Goal: Transaction & Acquisition: Purchase product/service

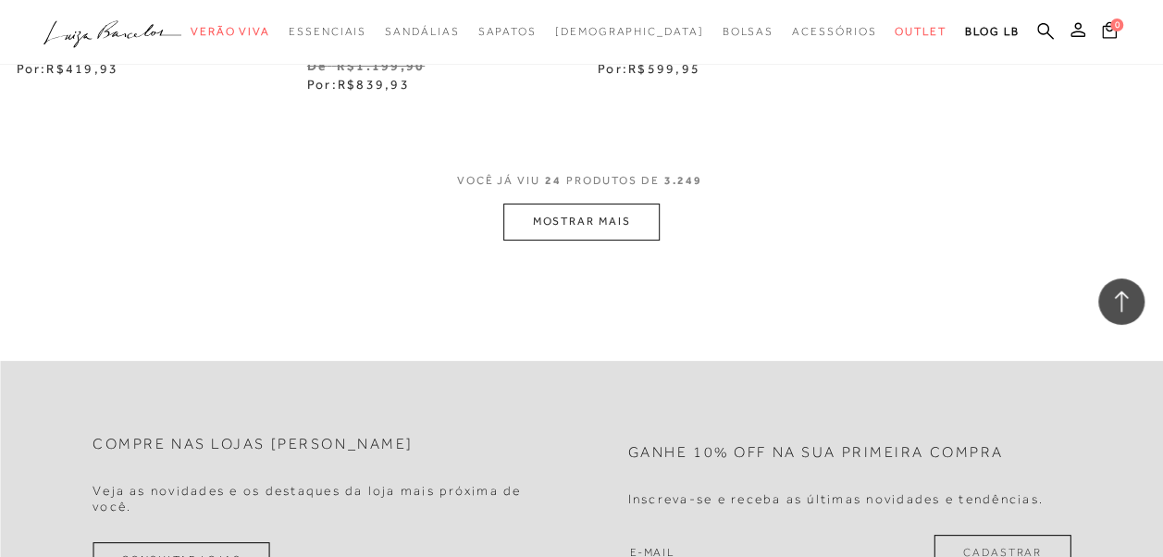
scroll to position [3516, 0]
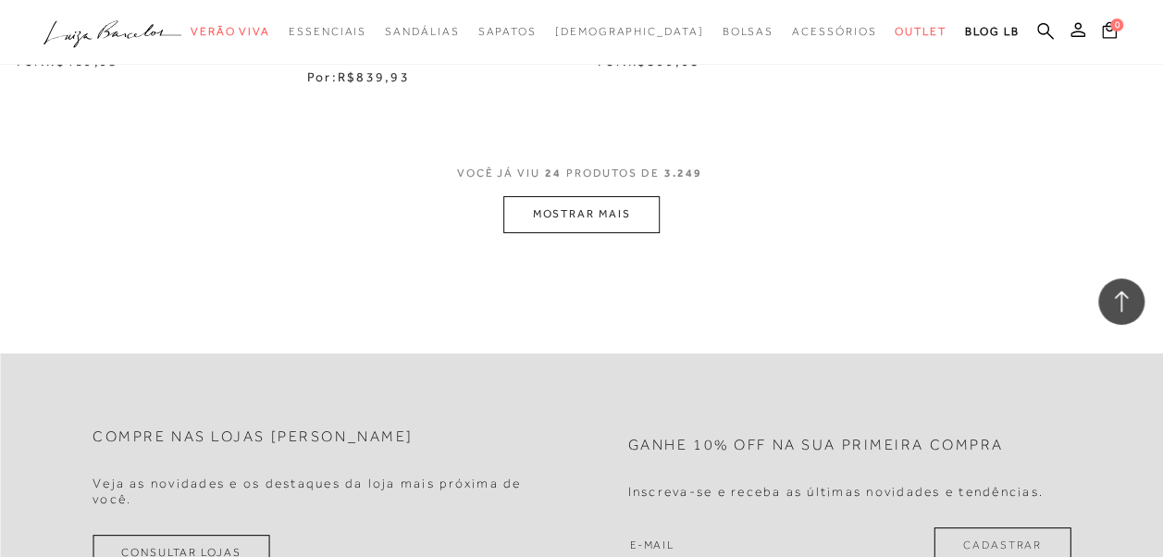
click at [583, 196] on button "MOSTRAR MAIS" at bounding box center [580, 214] width 155 height 36
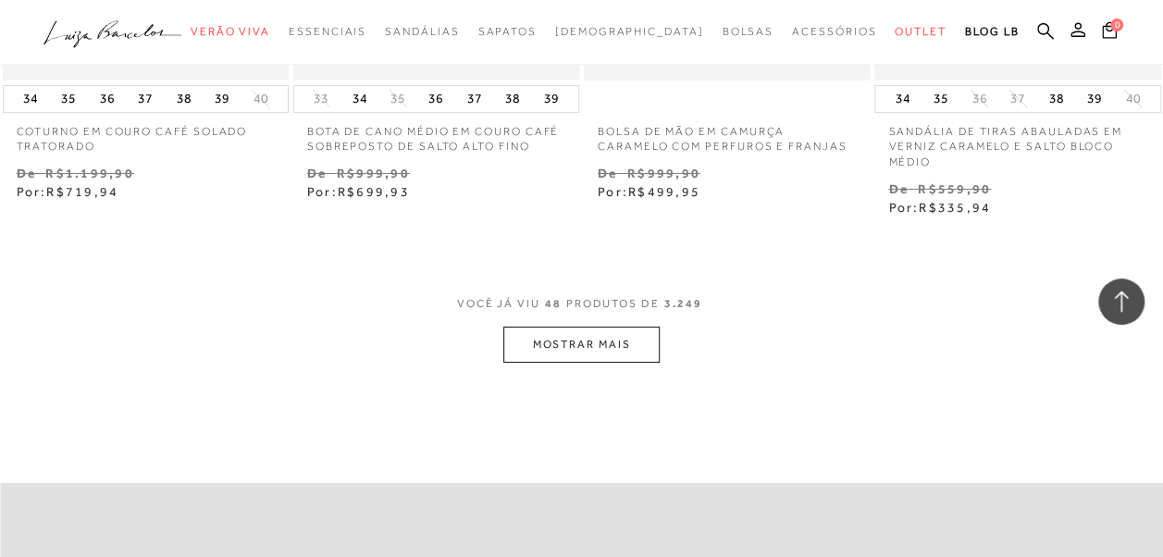
scroll to position [7032, 0]
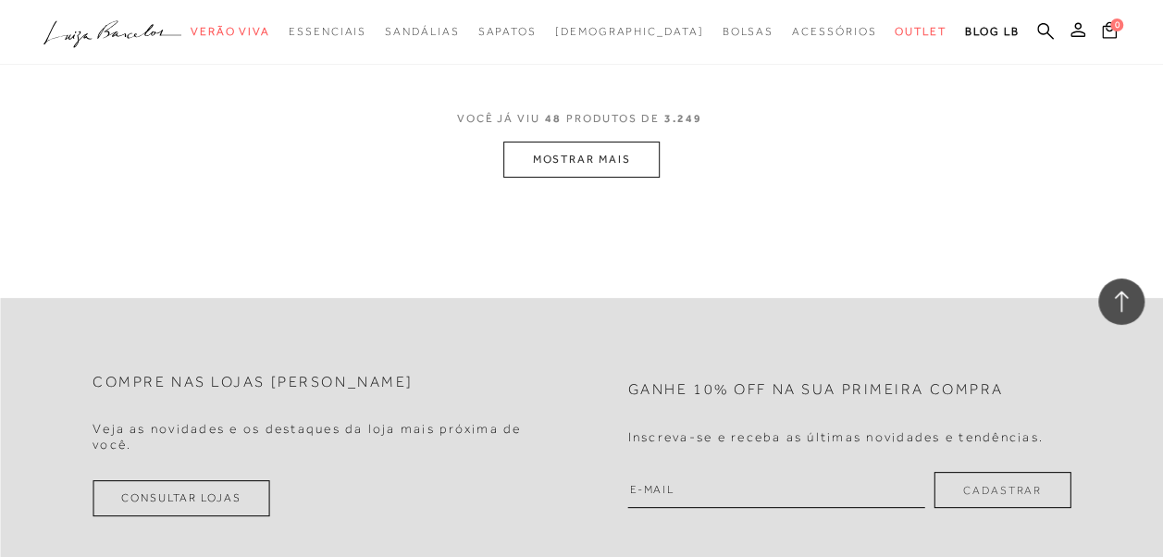
click at [613, 151] on button "MOSTRAR MAIS" at bounding box center [580, 160] width 155 height 36
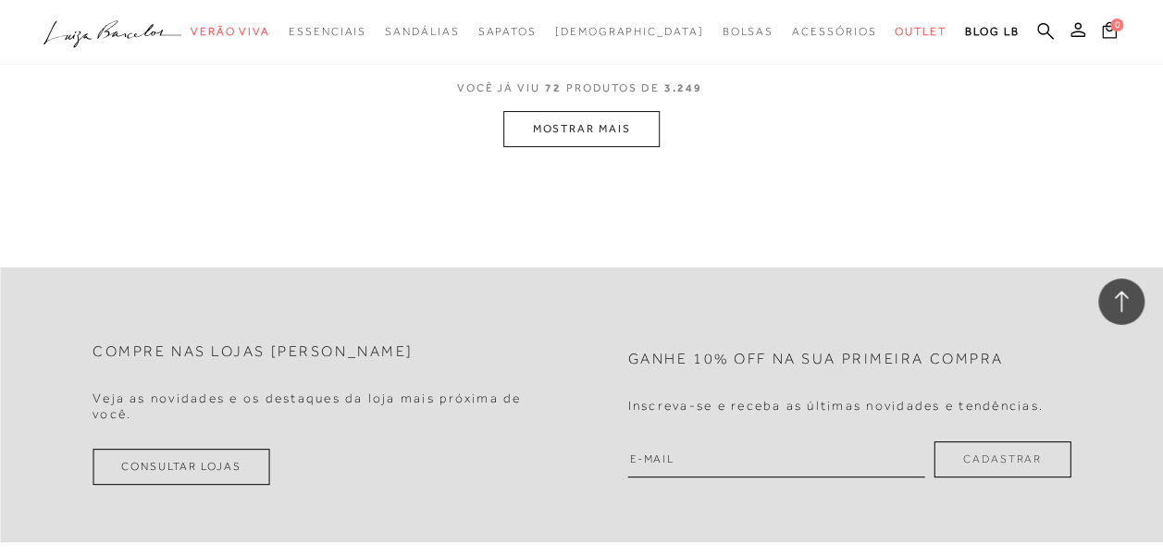
scroll to position [10549, 0]
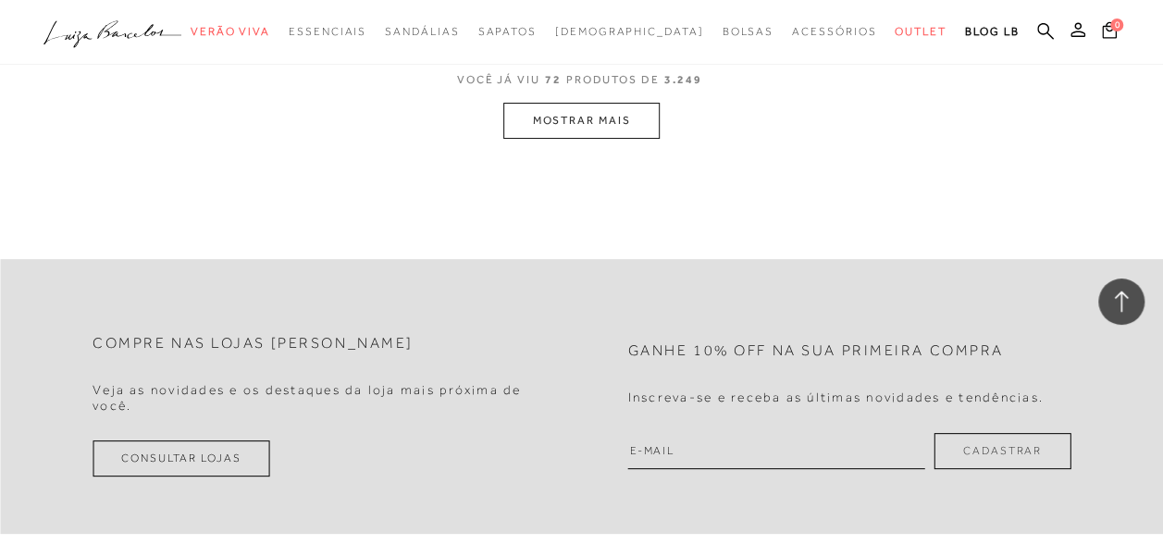
click at [627, 118] on button "MOSTRAR MAIS" at bounding box center [580, 121] width 155 height 36
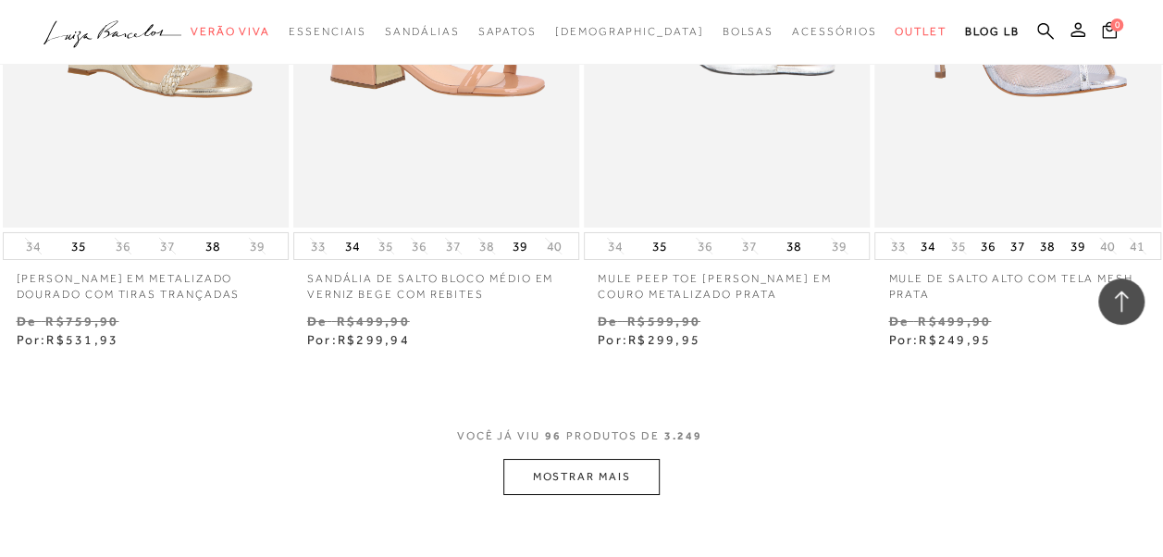
scroll to position [13809, 0]
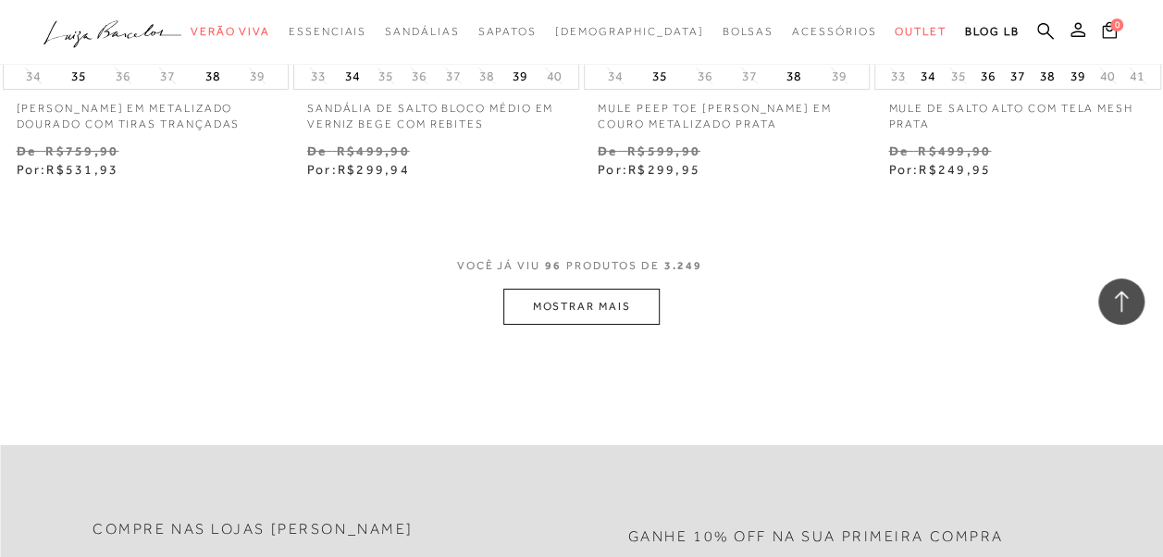
click at [568, 289] on button "MOSTRAR MAIS" at bounding box center [580, 307] width 155 height 36
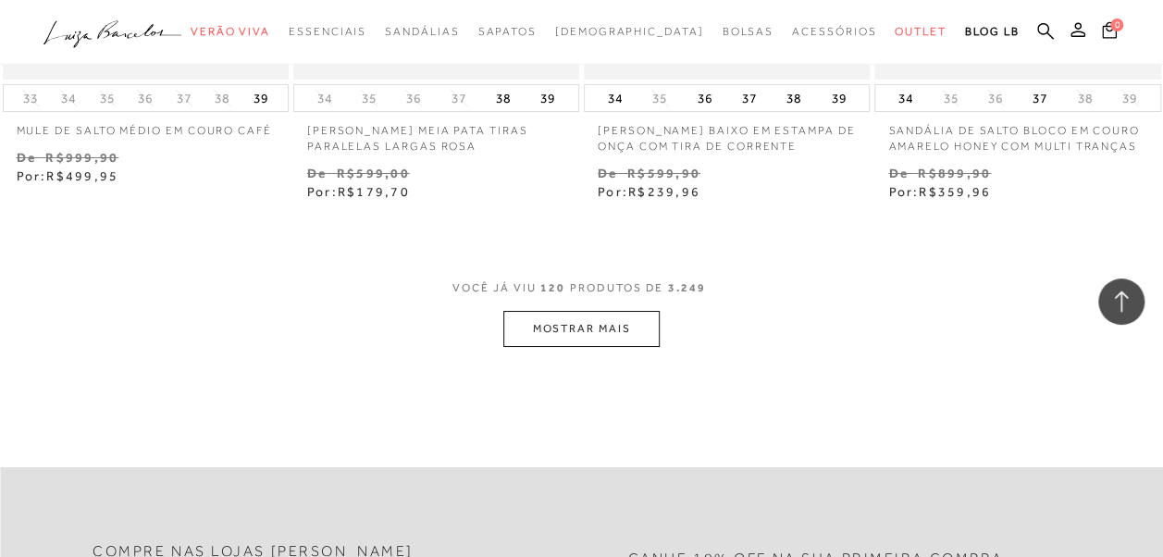
scroll to position [17417, 0]
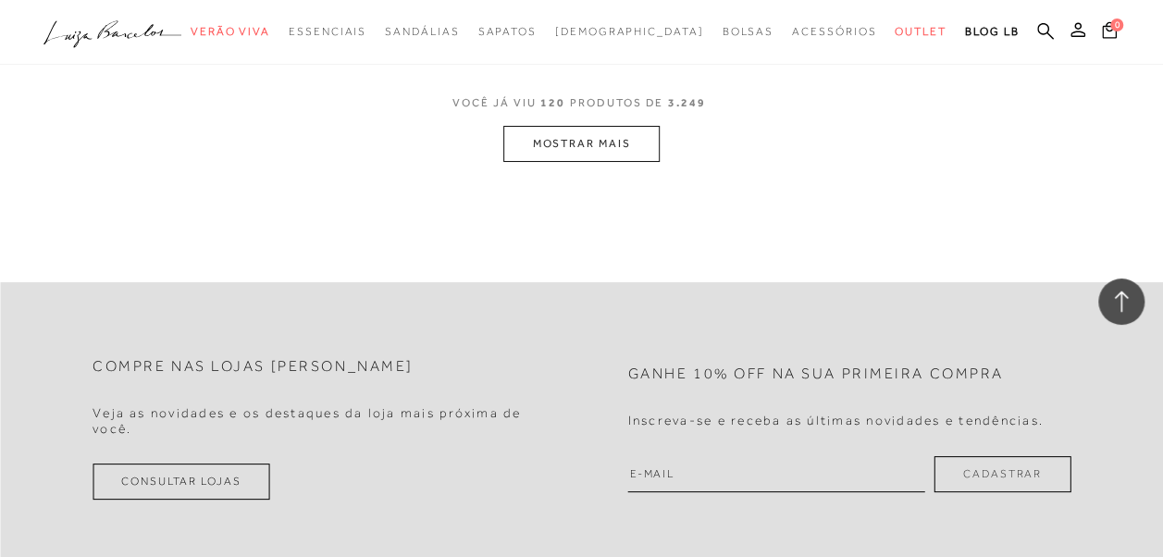
click at [588, 126] on button "MOSTRAR MAIS" at bounding box center [580, 144] width 155 height 36
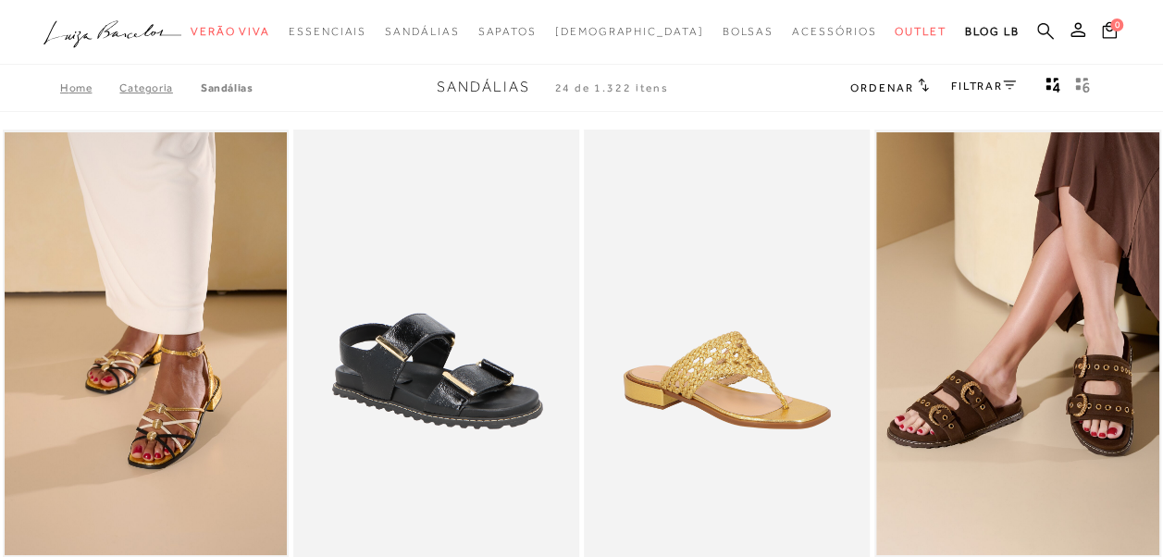
click at [1044, 24] on icon at bounding box center [1045, 31] width 17 height 18
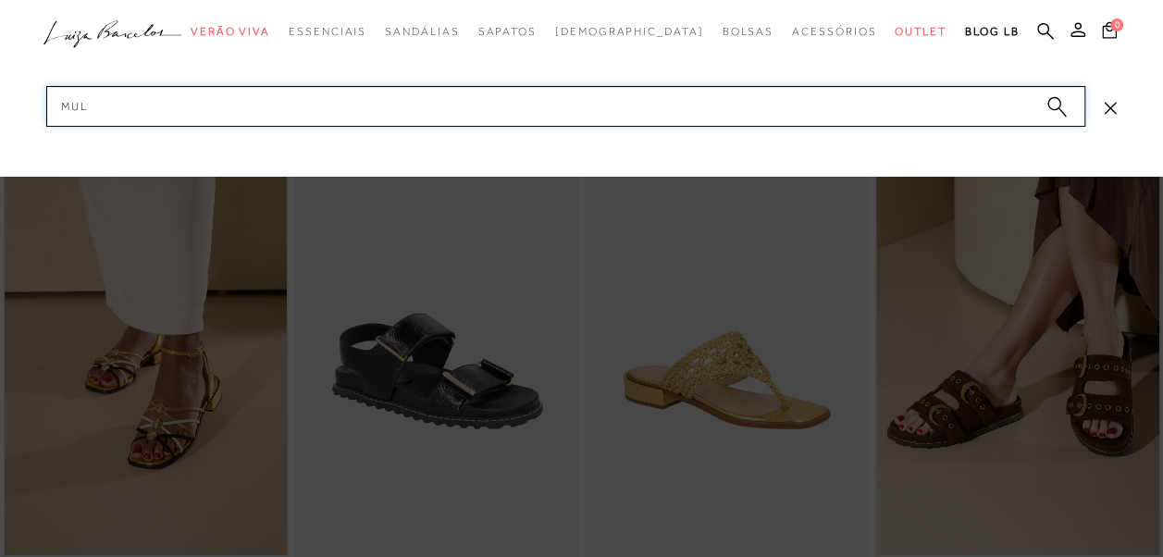
type input "mule"
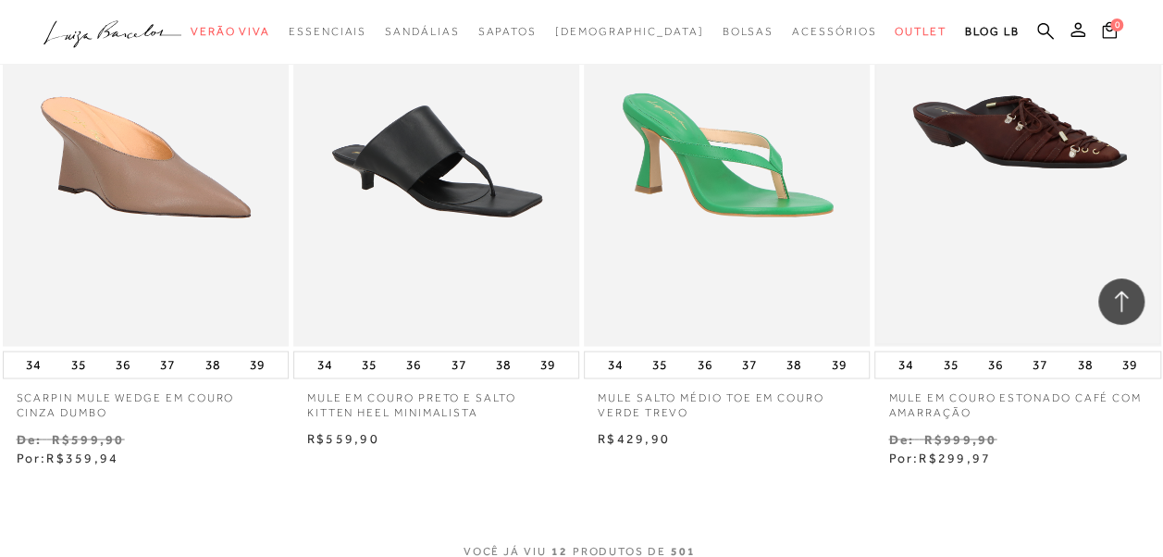
scroll to position [1481, 0]
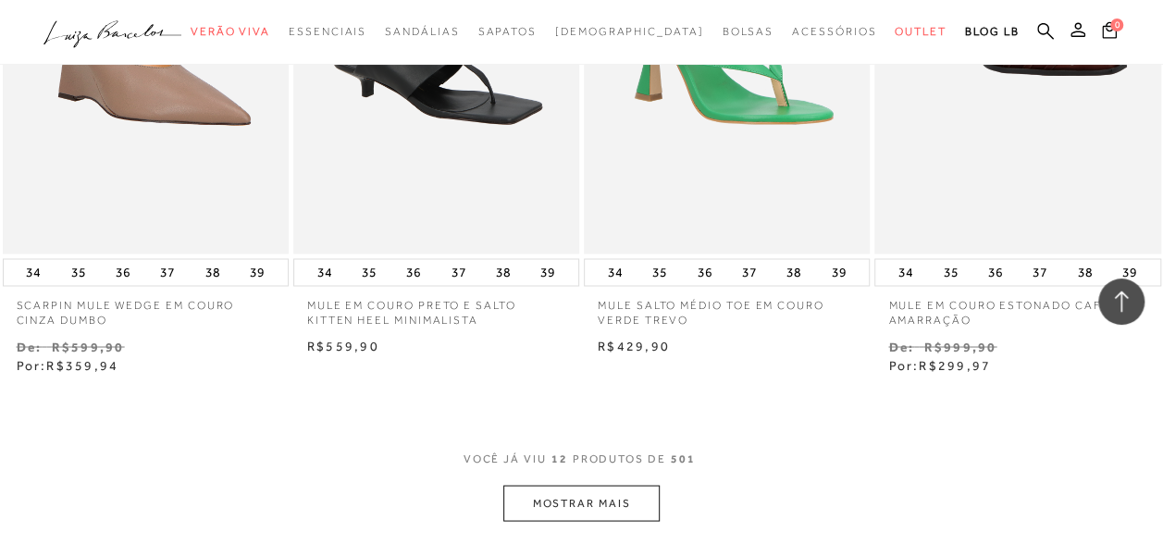
click at [632, 489] on button "MOSTRAR MAIS" at bounding box center [580, 503] width 155 height 36
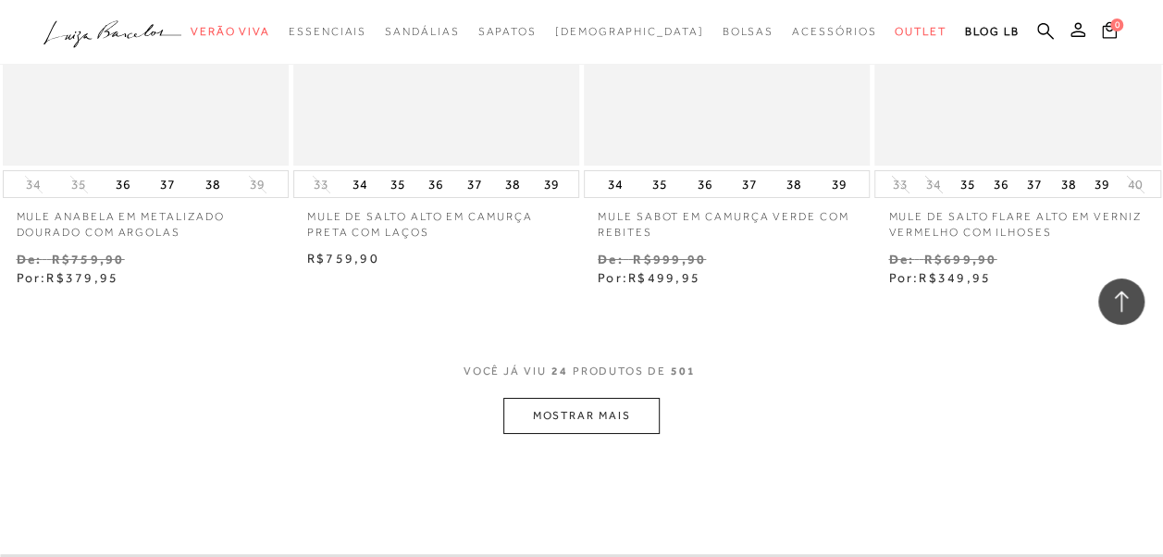
scroll to position [3331, 0]
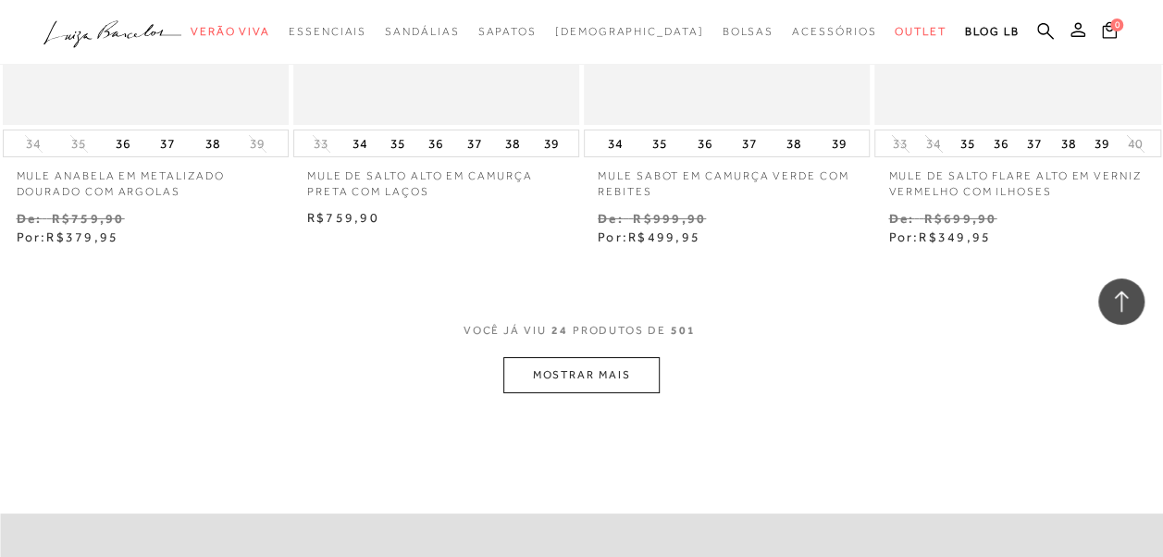
click at [596, 381] on button "MOSTRAR MAIS" at bounding box center [580, 375] width 155 height 36
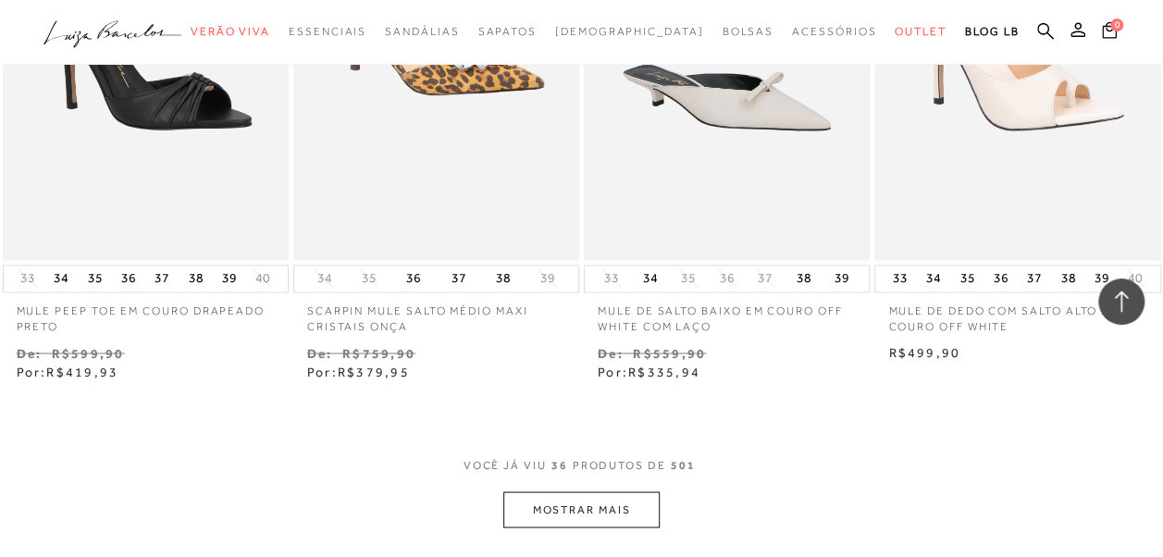
scroll to position [5089, 0]
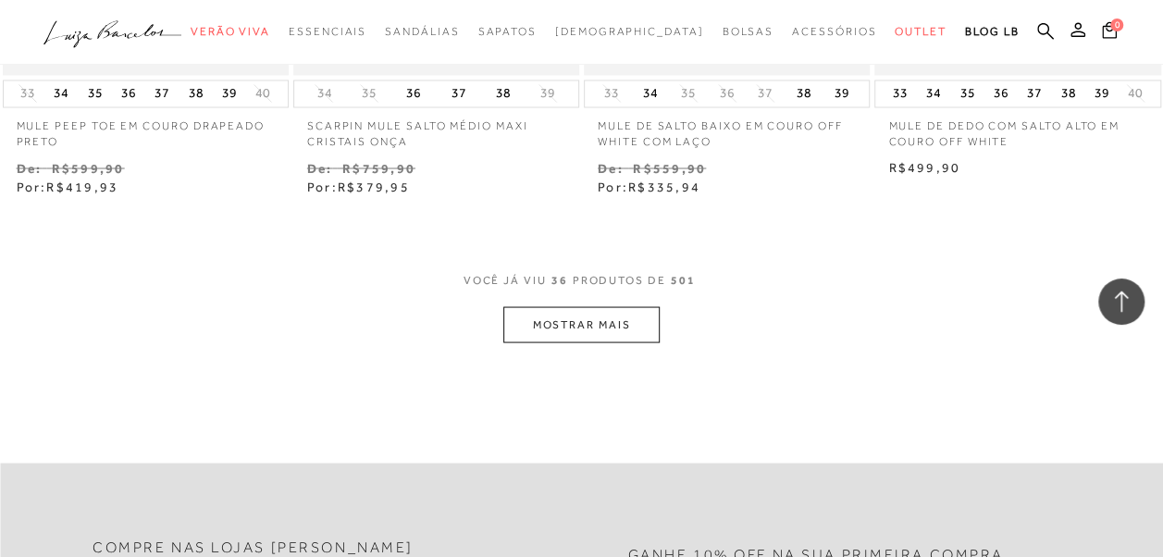
click at [597, 315] on button "MOSTRAR MAIS" at bounding box center [580, 324] width 155 height 36
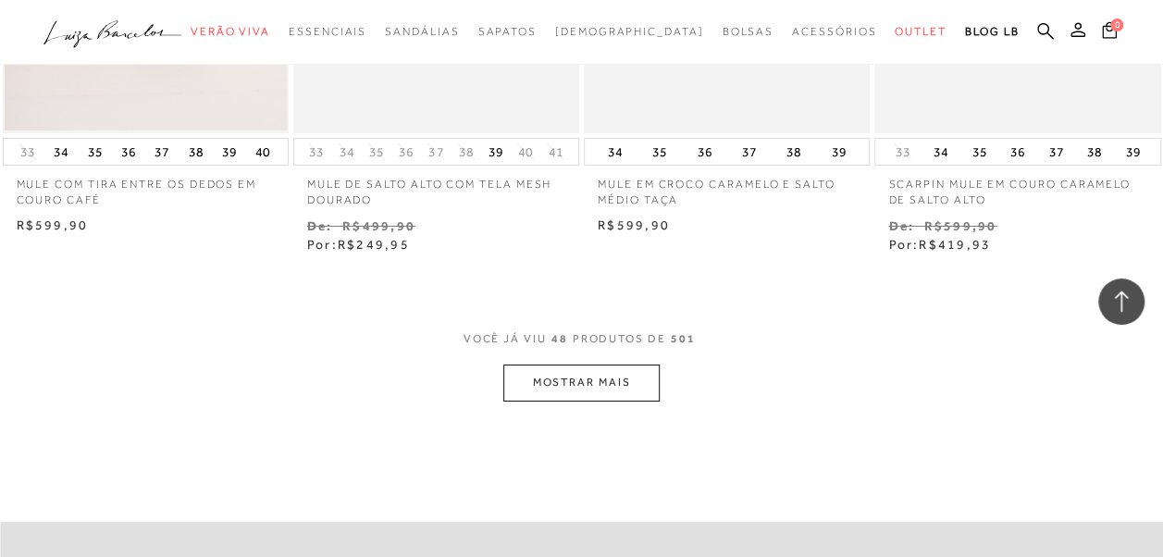
scroll to position [6755, 0]
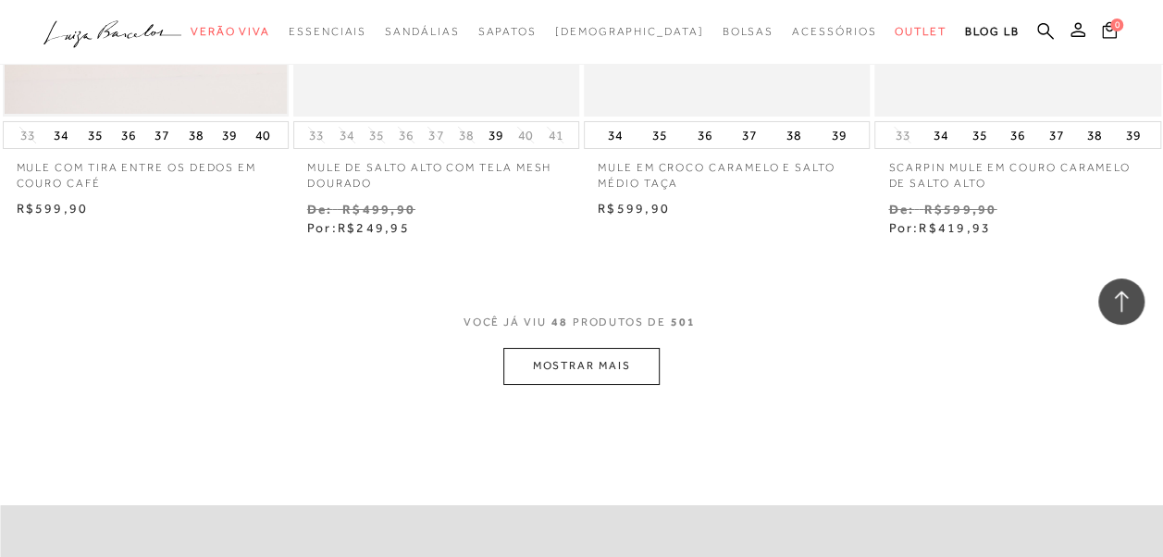
click at [620, 374] on button "MOSTRAR MAIS" at bounding box center [580, 366] width 155 height 36
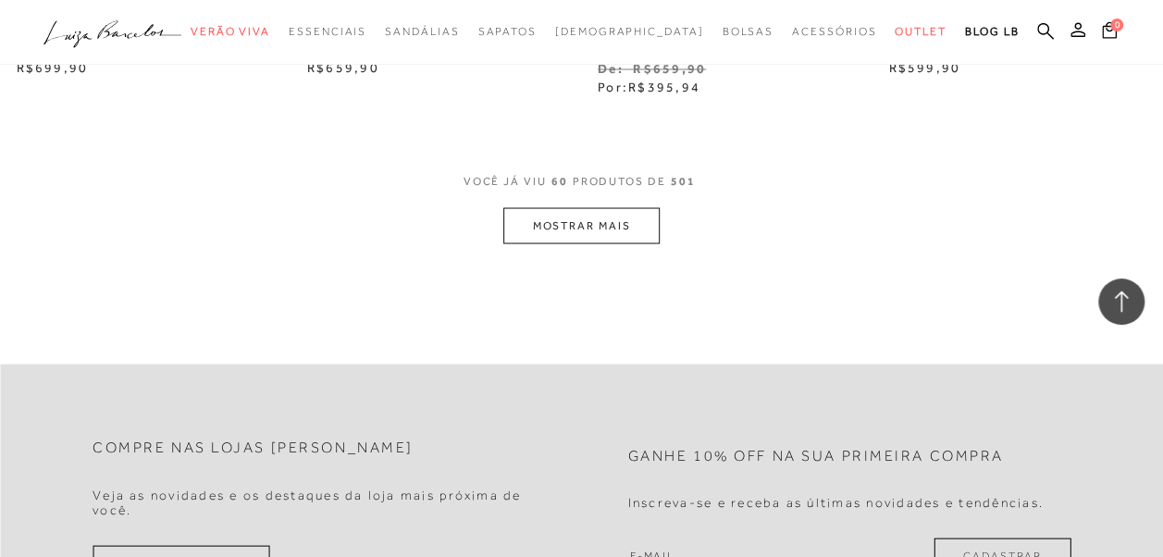
scroll to position [8605, 0]
click at [574, 221] on button "MOSTRAR MAIS" at bounding box center [580, 223] width 155 height 36
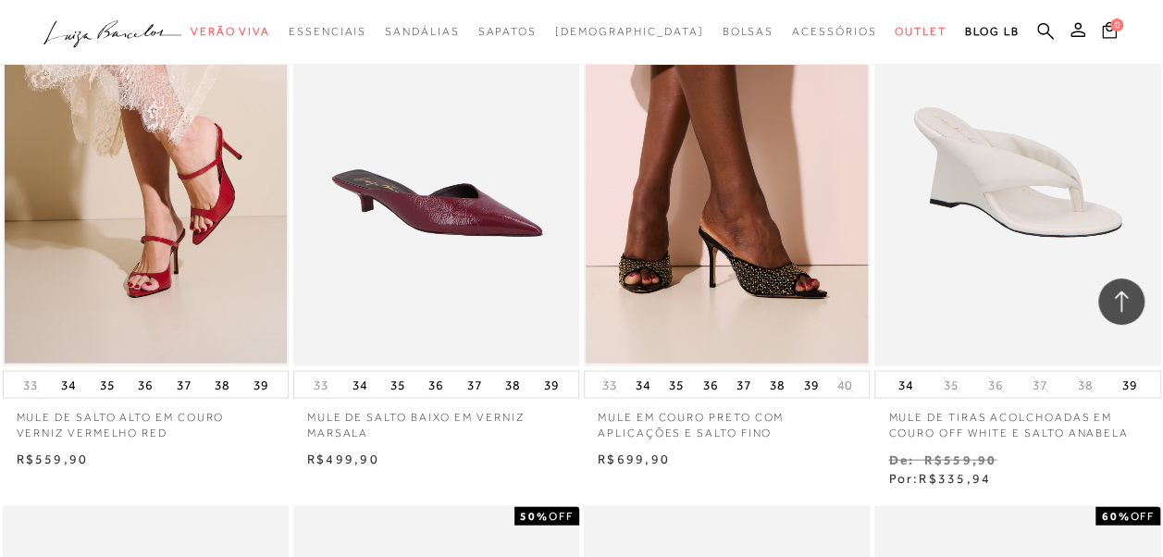
scroll to position [8698, 0]
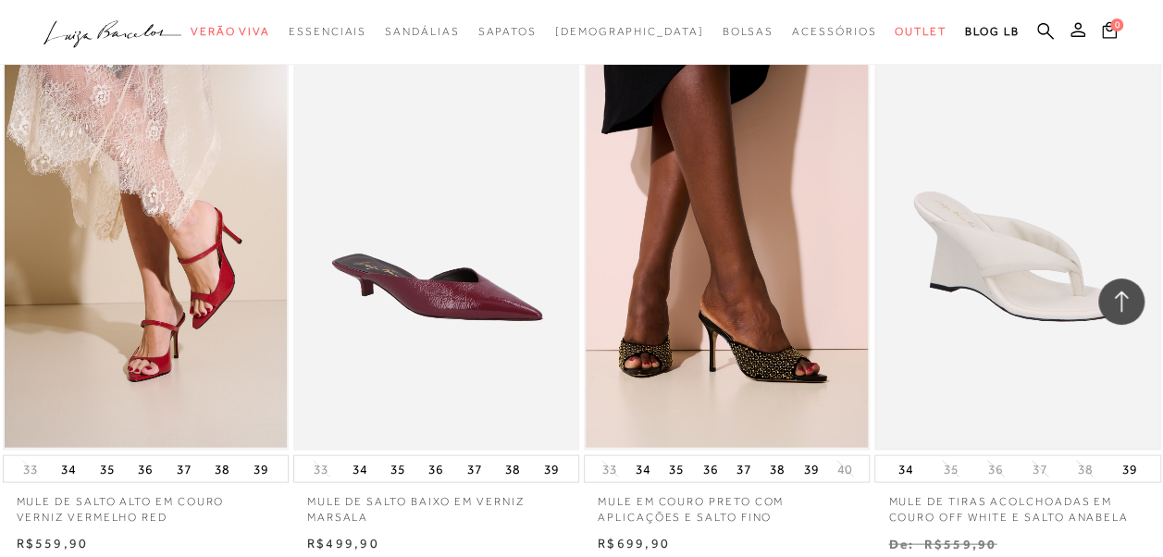
click at [1035, 204] on img at bounding box center [1017, 235] width 282 height 424
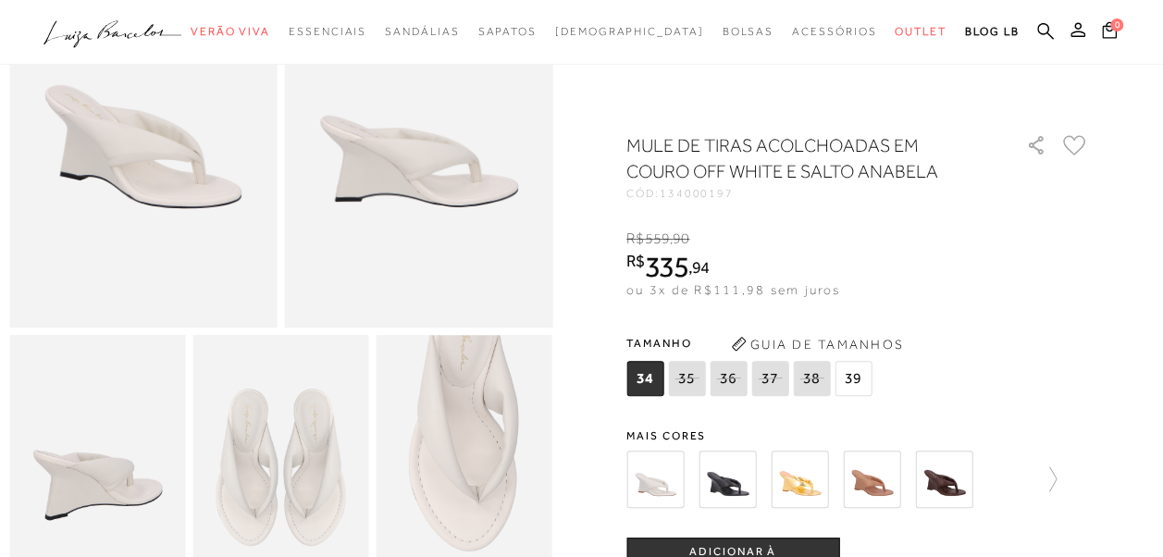
scroll to position [185, 0]
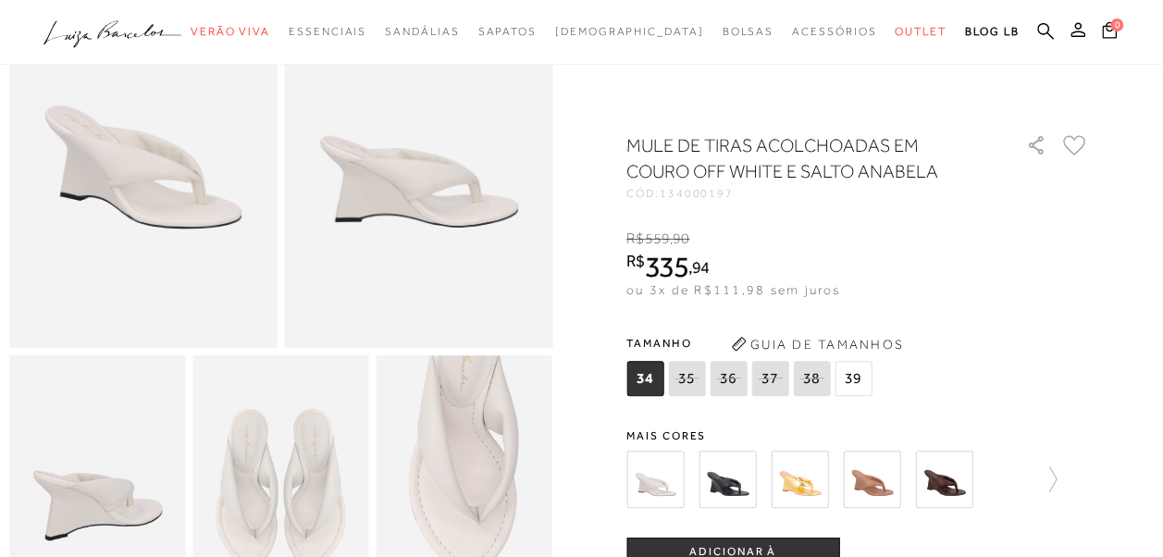
click at [898, 474] on img at bounding box center [871, 479] width 57 height 57
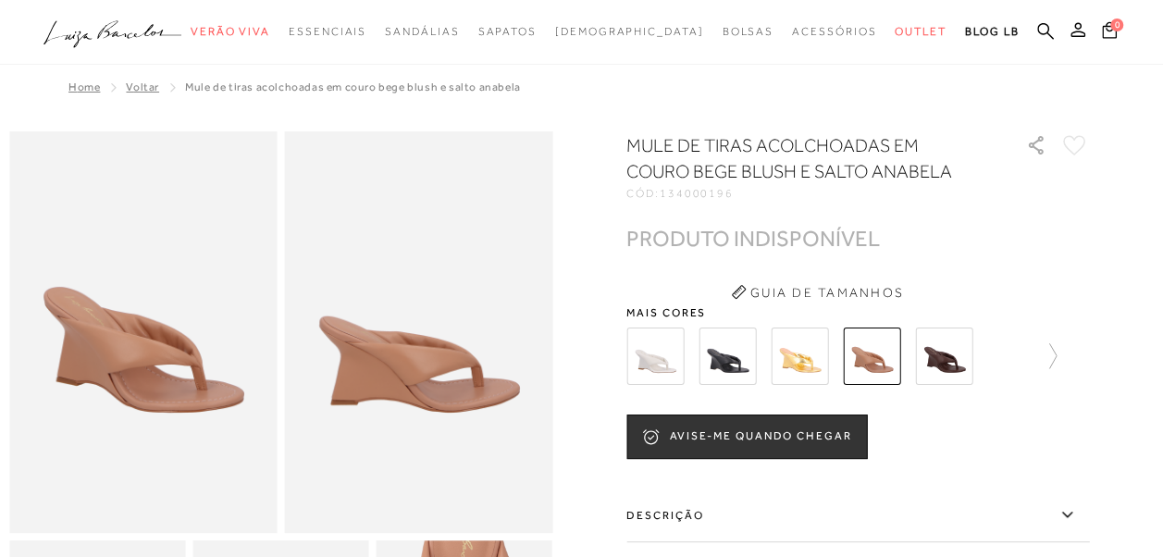
click at [943, 353] on img at bounding box center [943, 356] width 57 height 57
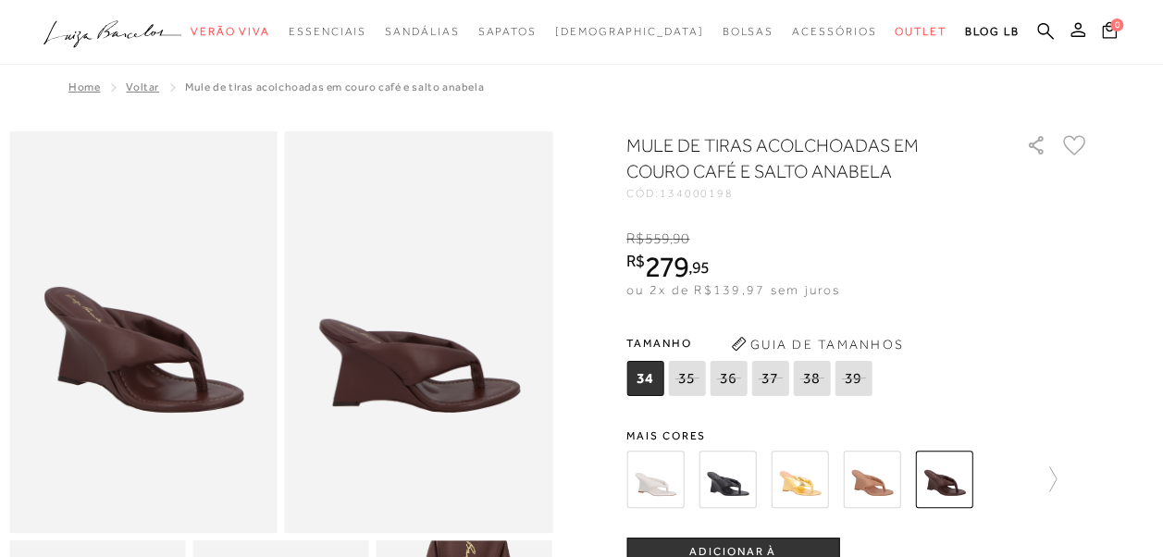
click at [714, 479] on img at bounding box center [727, 479] width 57 height 57
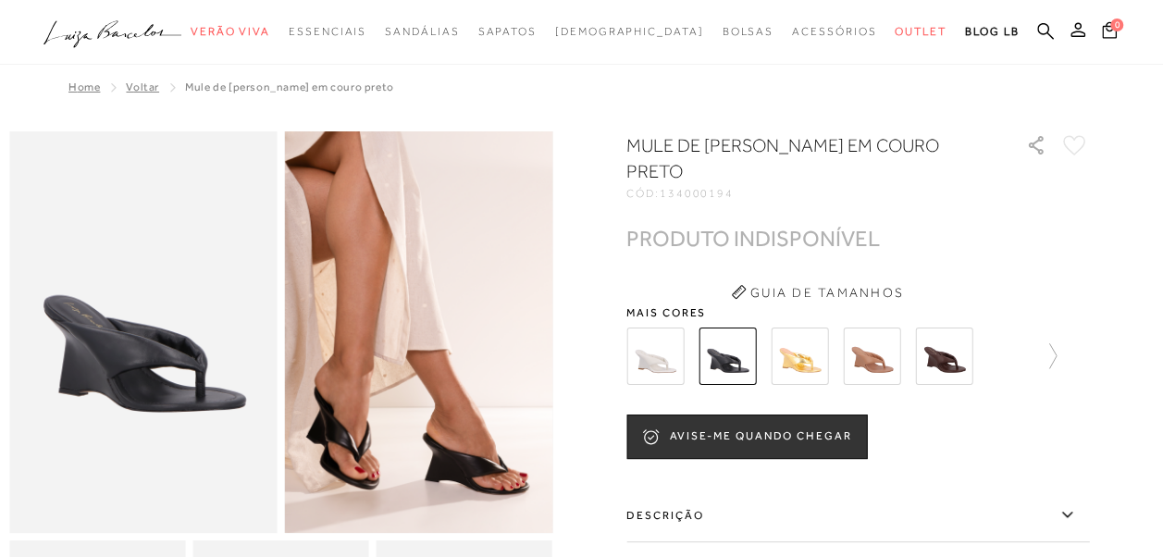
click at [658, 355] on img at bounding box center [654, 356] width 57 height 57
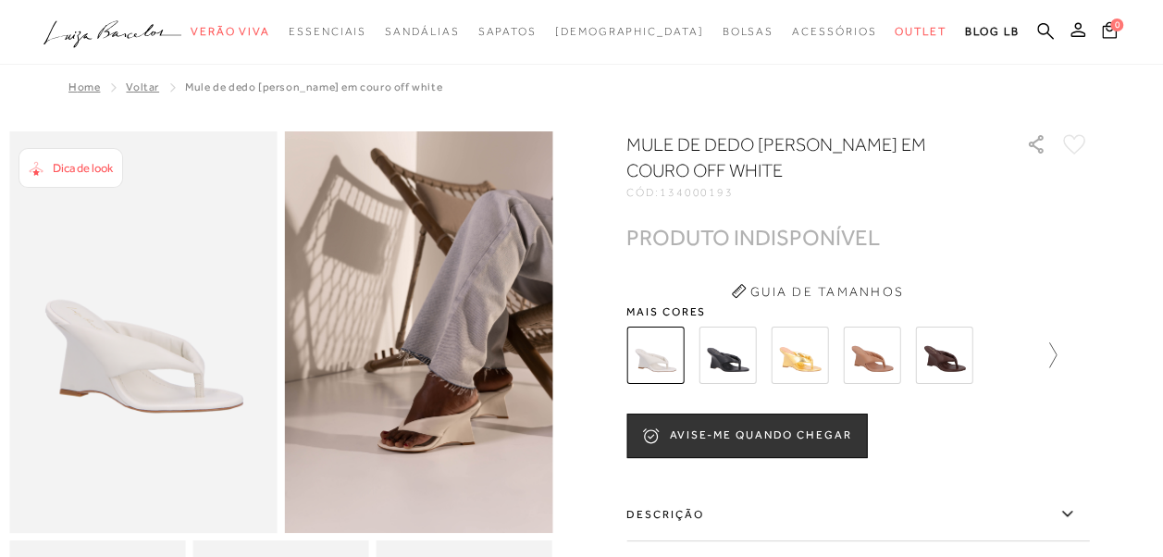
click at [1051, 364] on icon at bounding box center [1044, 355] width 26 height 26
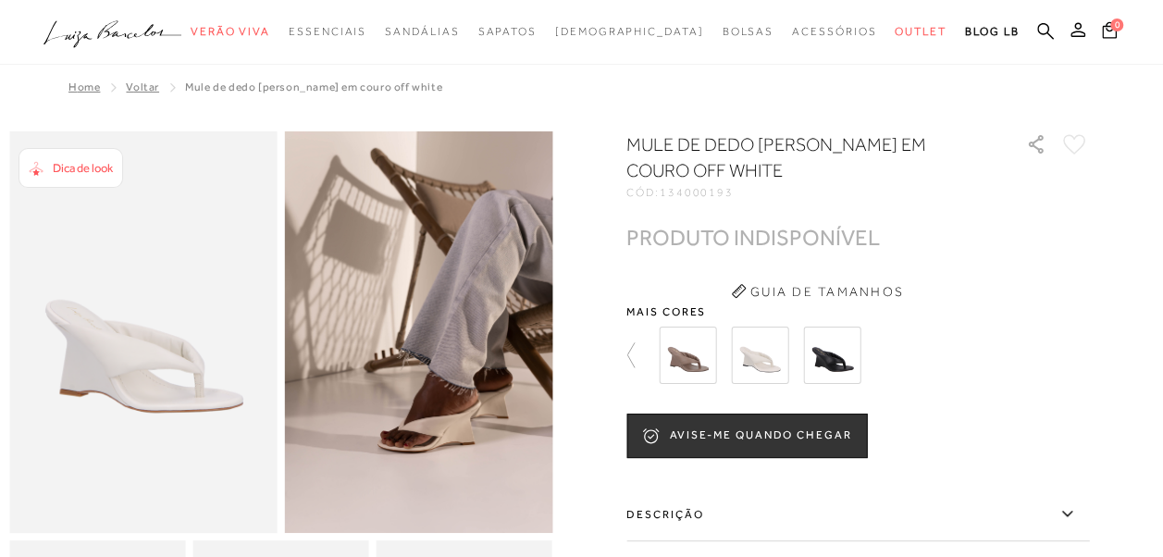
click at [833, 347] on img at bounding box center [831, 355] width 57 height 57
